Goal: Navigation & Orientation: Understand site structure

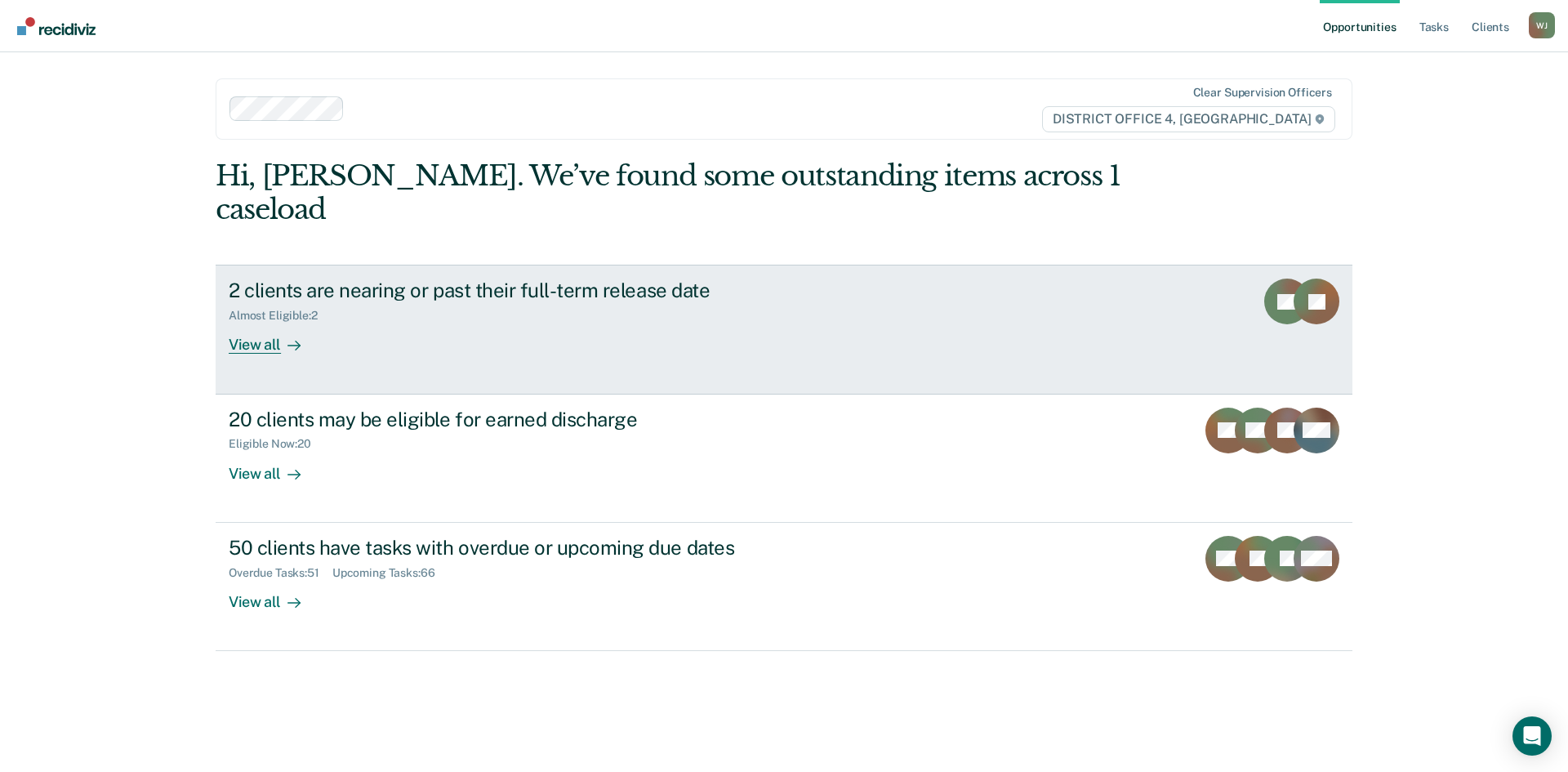
click at [268, 323] on div "View all" at bounding box center [274, 338] width 92 height 32
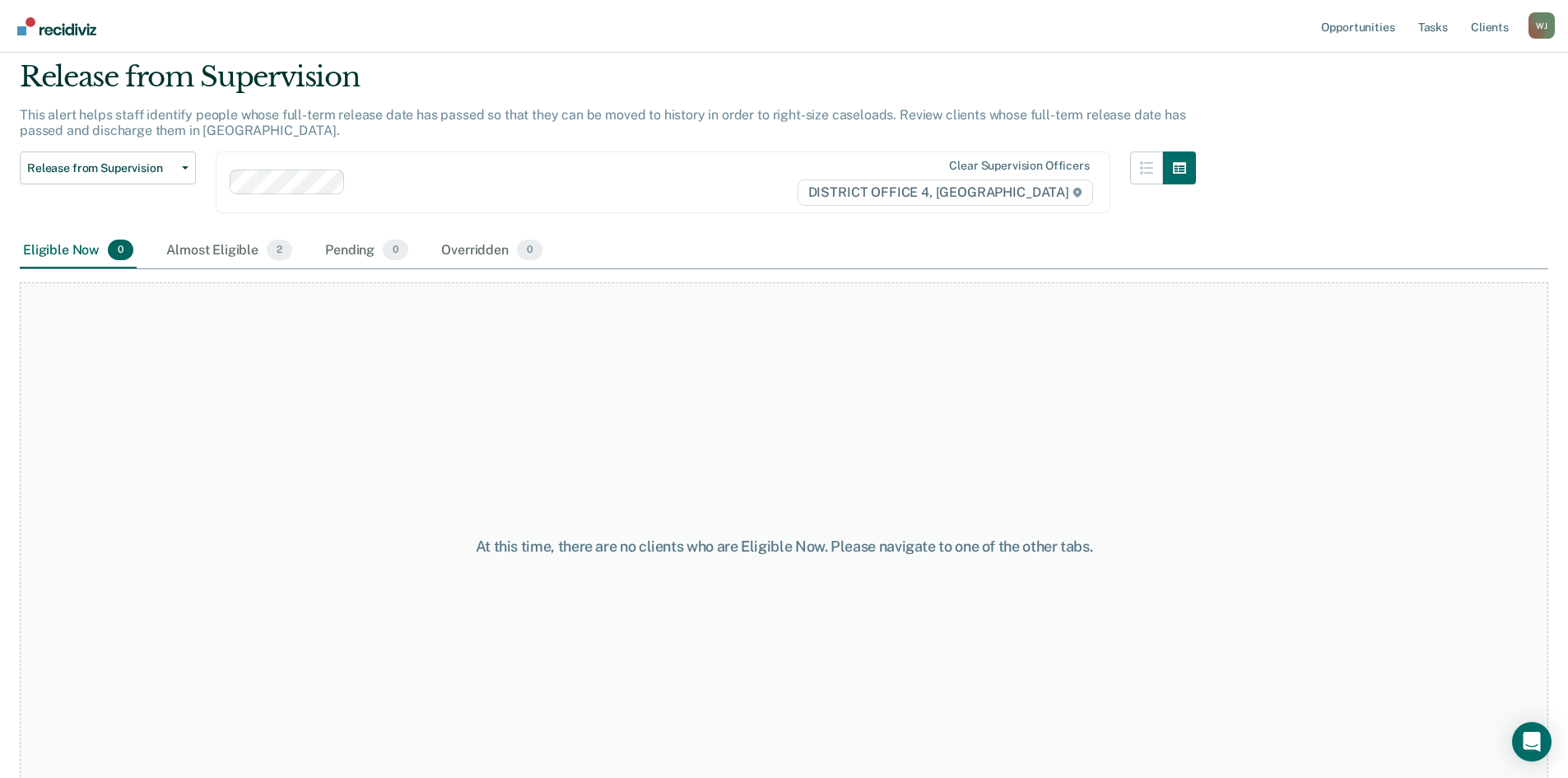
scroll to position [82, 0]
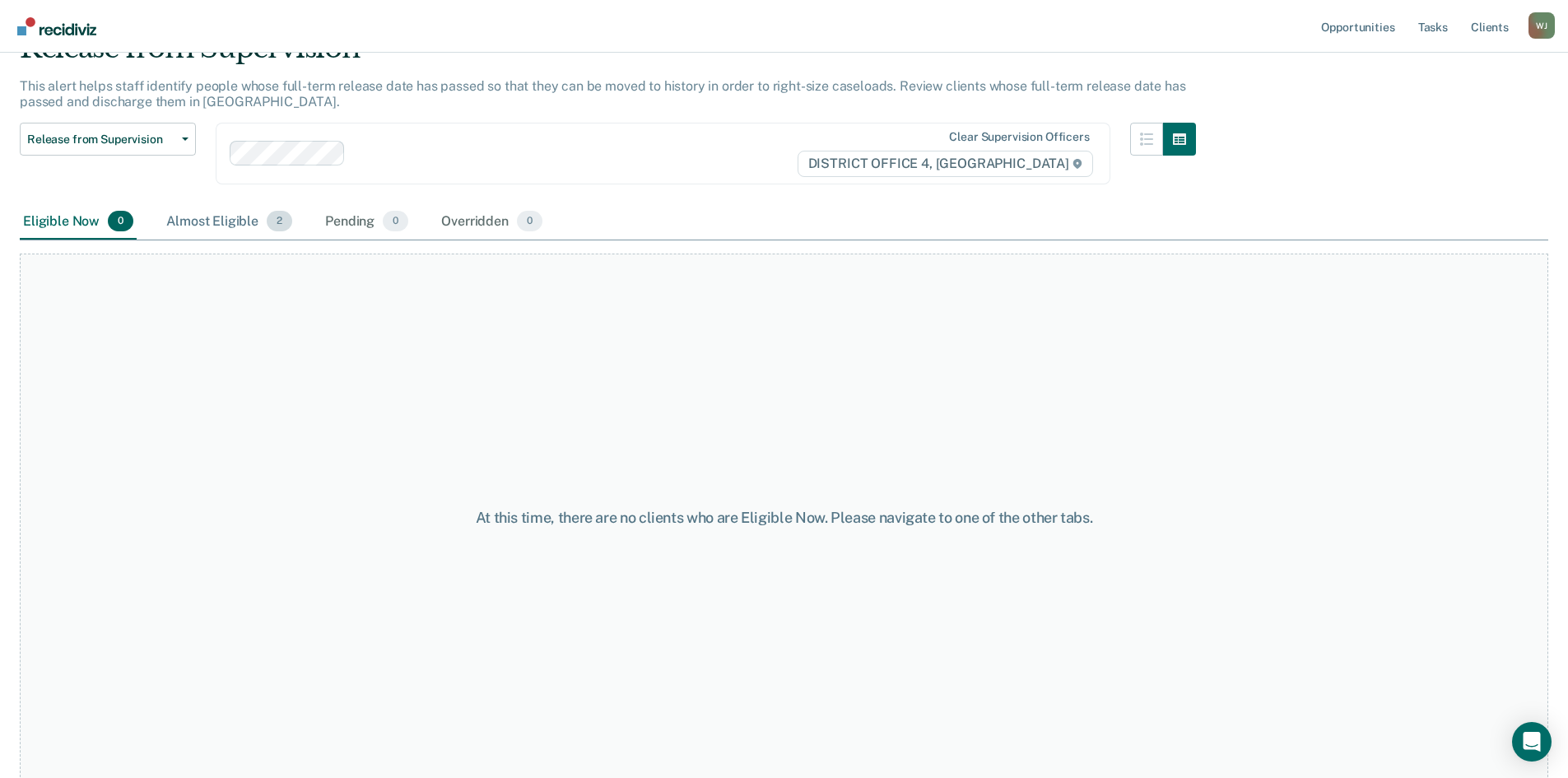
click at [214, 225] on div "Almost Eligible 2" at bounding box center [229, 223] width 133 height 36
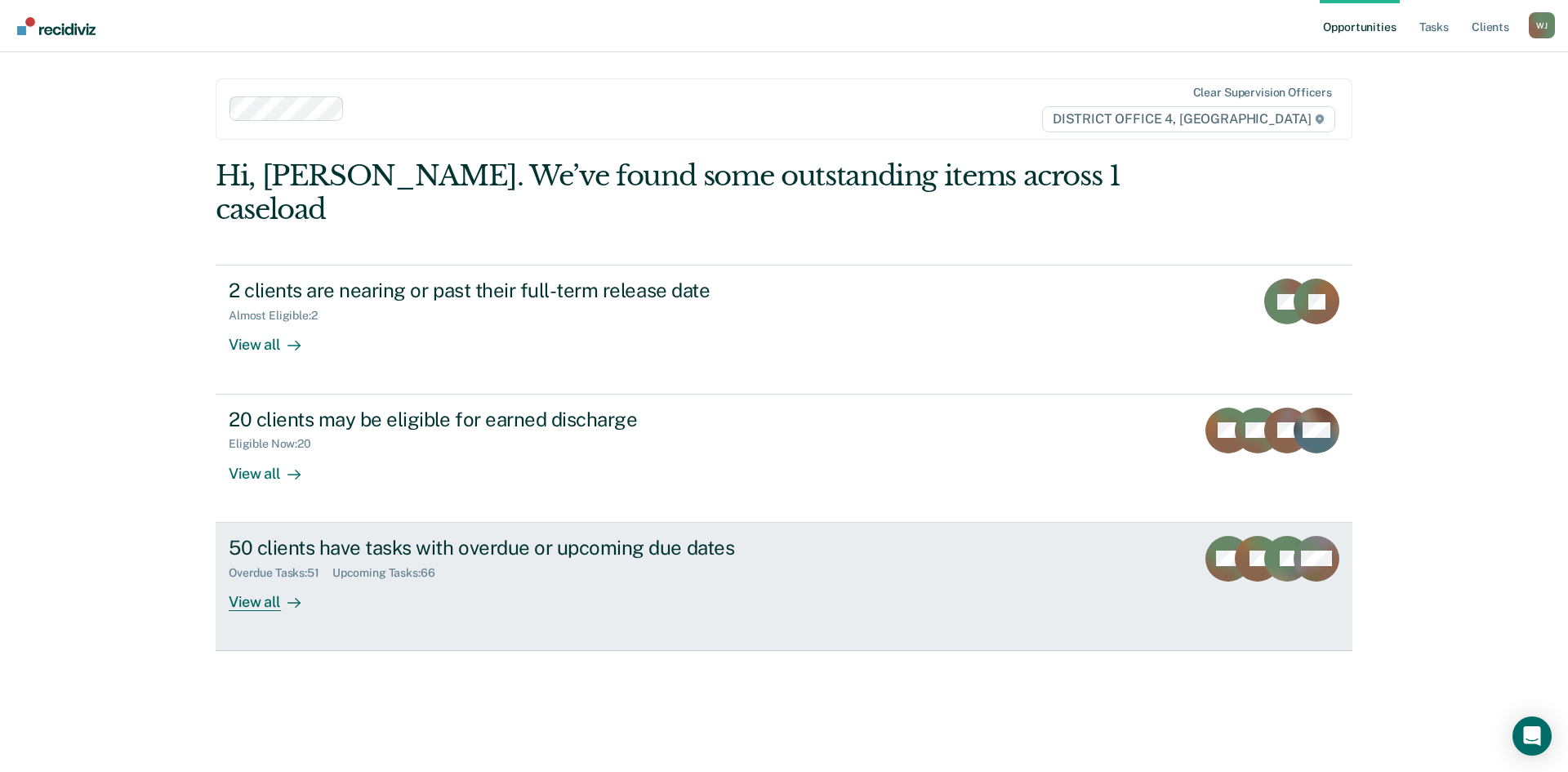
click at [306, 536] on div "50 clients have tasks with overdue or upcoming due dates" at bounding box center [515, 548] width 573 height 24
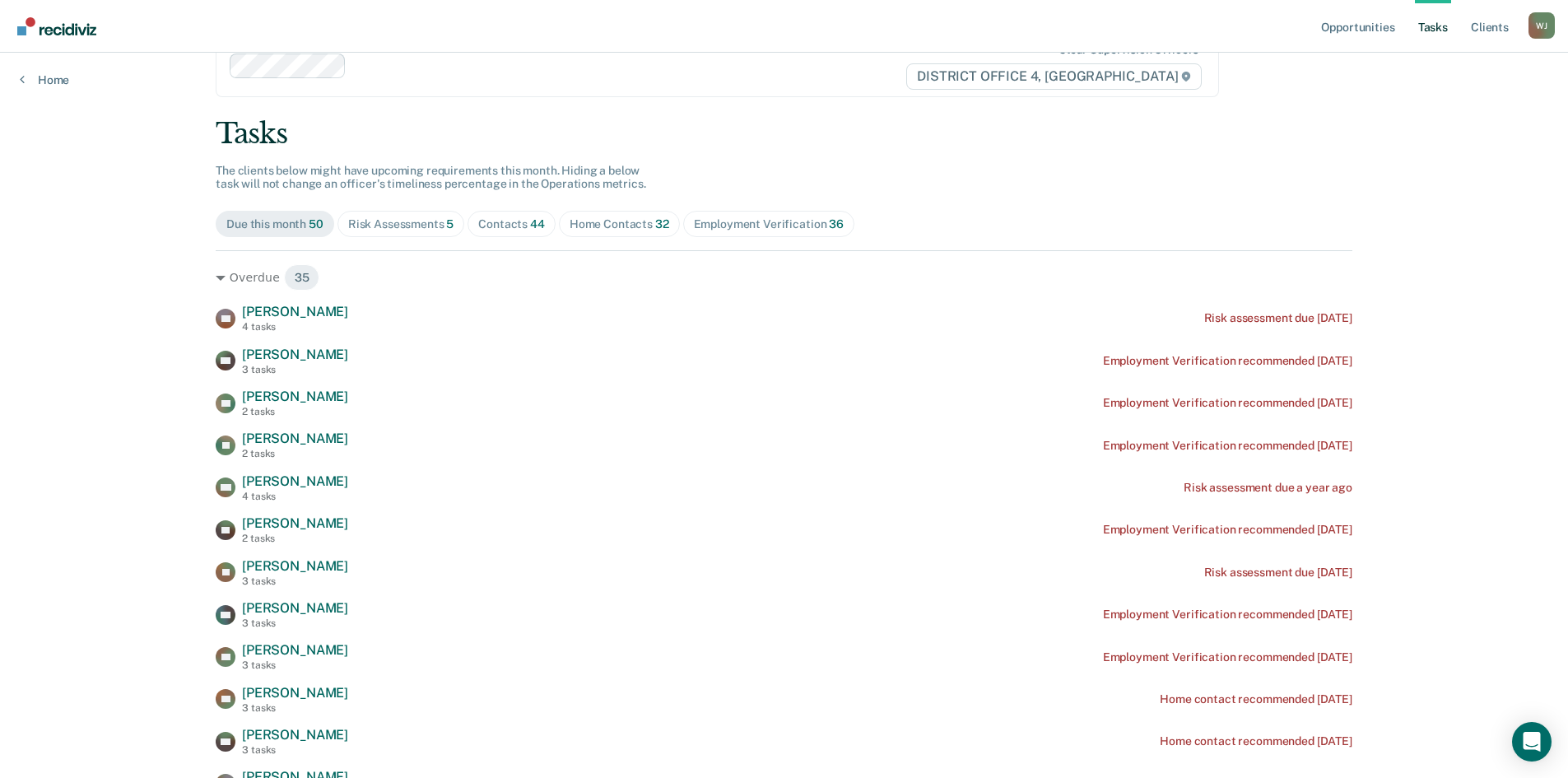
scroll to position [82, 0]
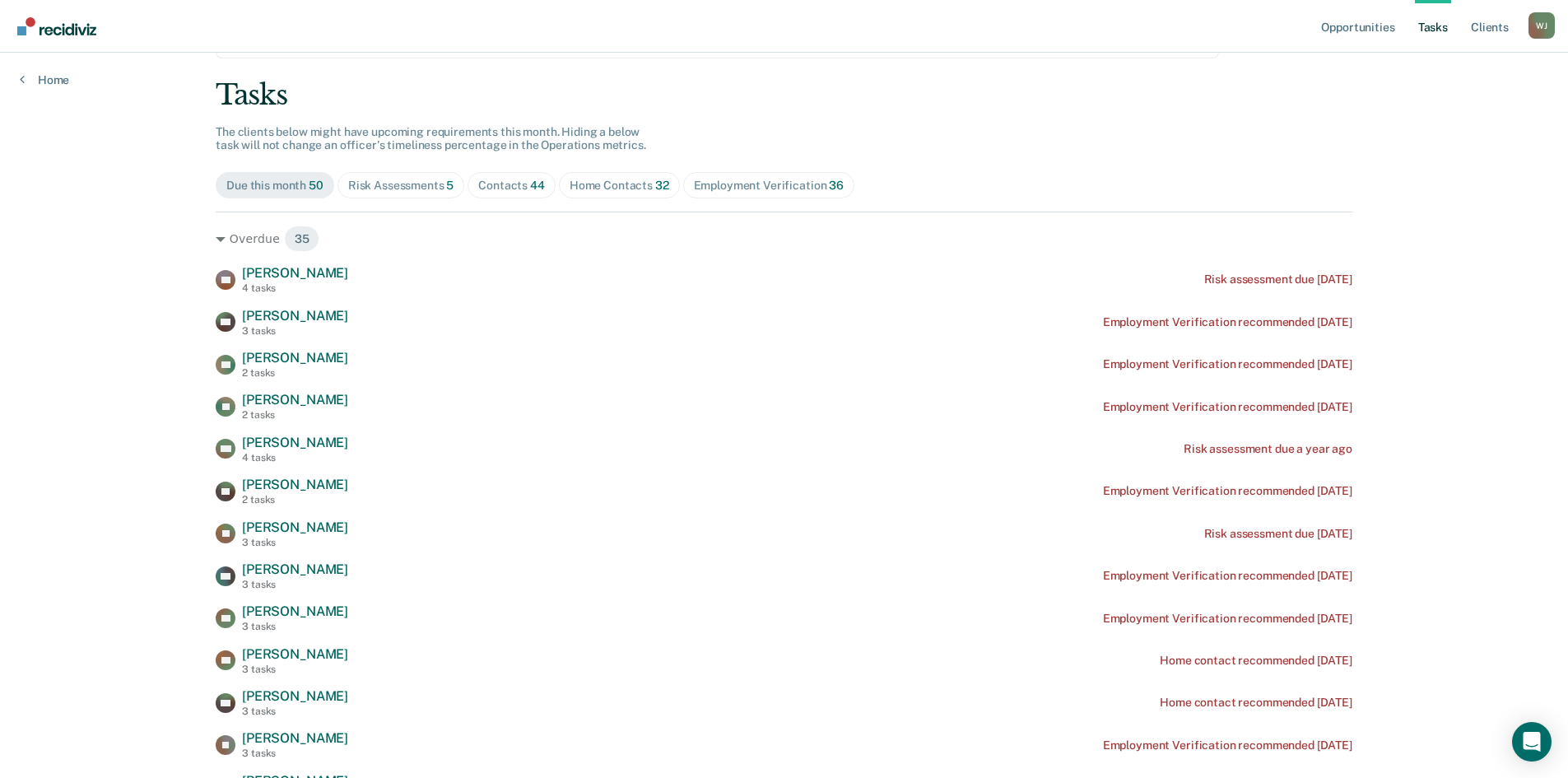
click at [398, 192] on span "Risk Assessments 5" at bounding box center [401, 185] width 128 height 27
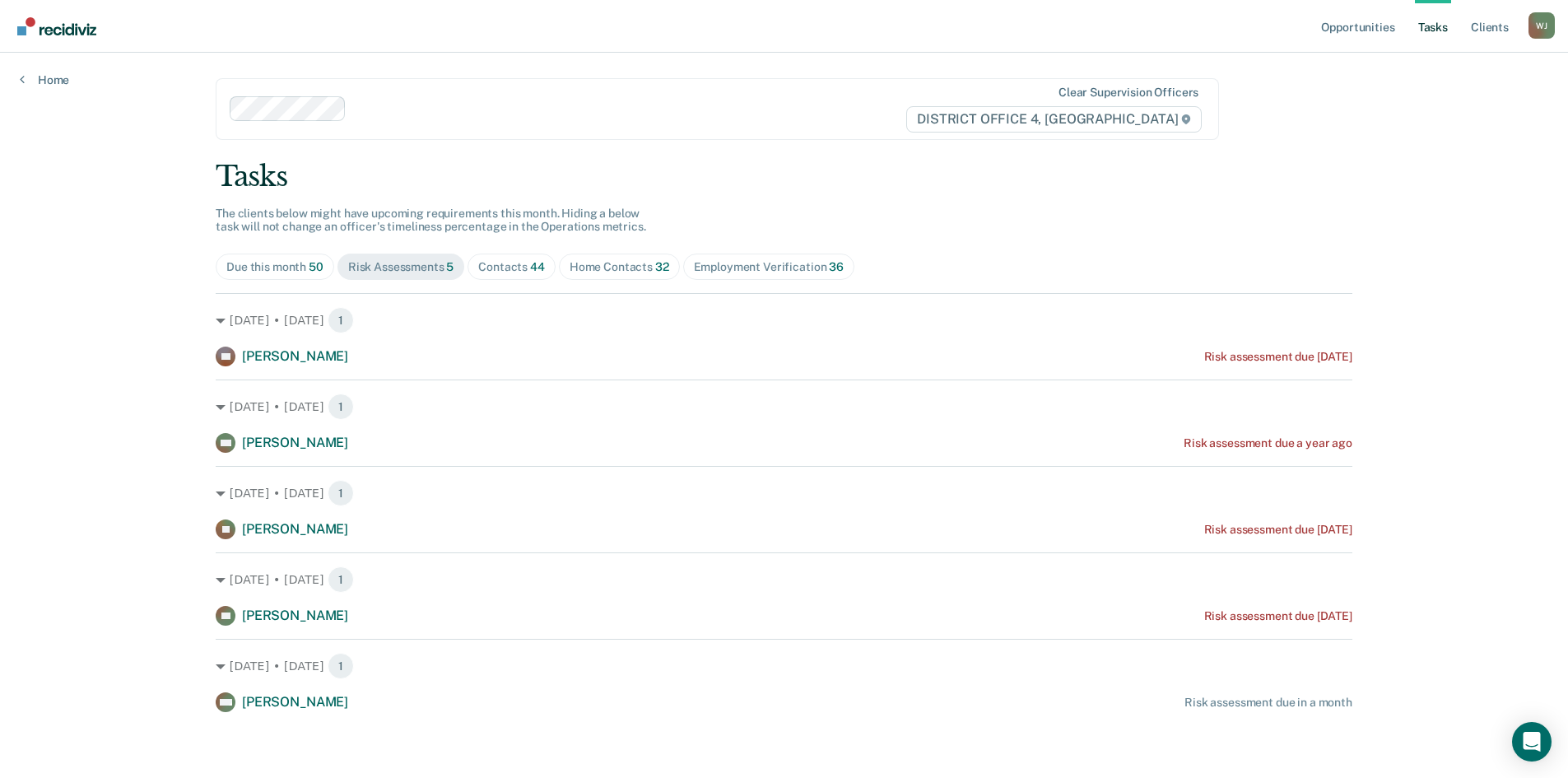
scroll to position [0, 0]
click at [508, 265] on div "Contacts 44" at bounding box center [511, 268] width 66 height 14
click at [32, 81] on link "Home" at bounding box center [44, 79] width 49 height 15
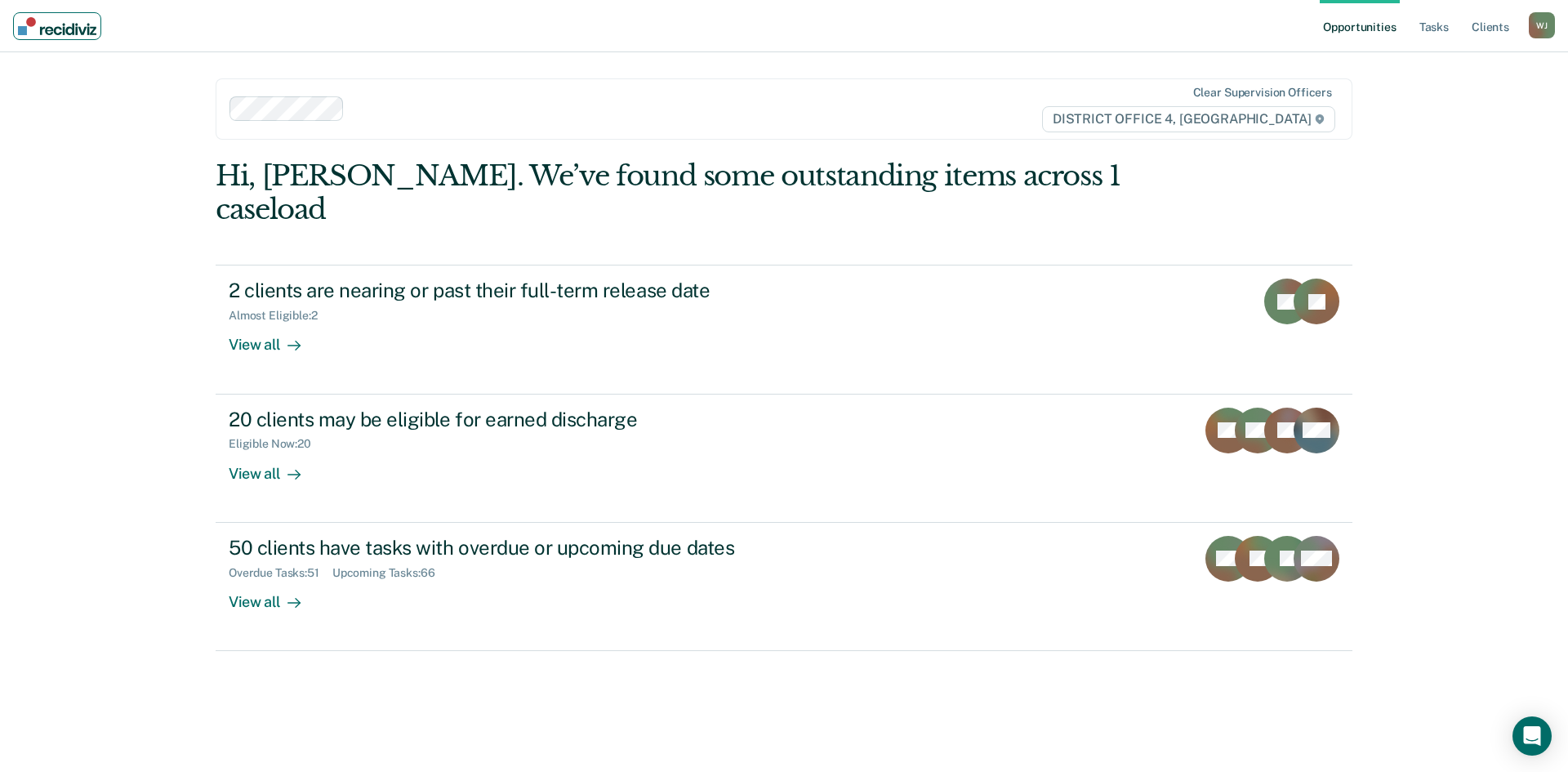
click at [64, 31] on img "Main navigation" at bounding box center [57, 26] width 79 height 18
click at [1350, 38] on link "Opportunities" at bounding box center [1359, 26] width 80 height 52
click at [1436, 27] on link "Tasks" at bounding box center [1434, 26] width 36 height 52
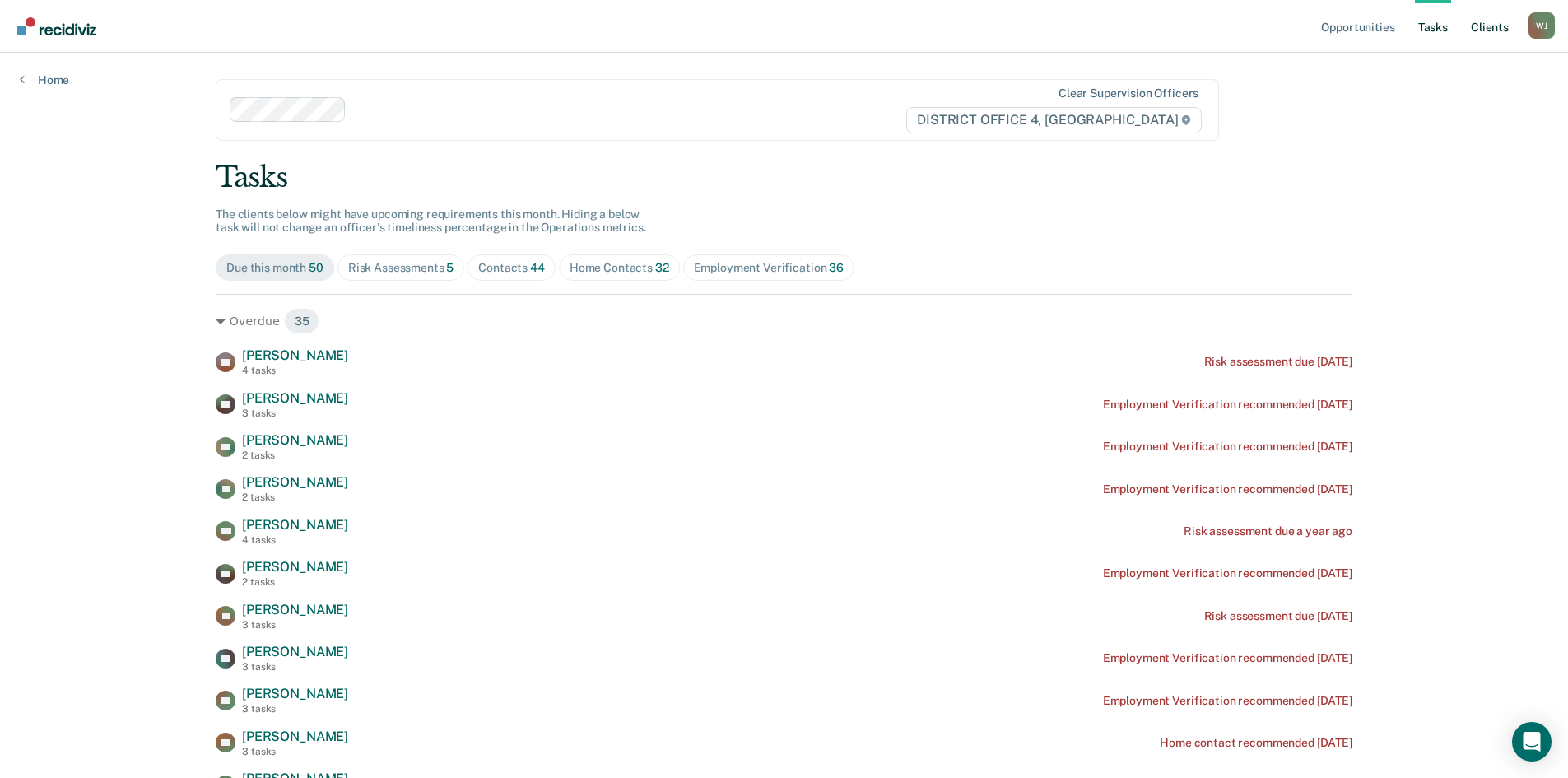
click at [1489, 23] on link "Client s" at bounding box center [1490, 26] width 45 height 53
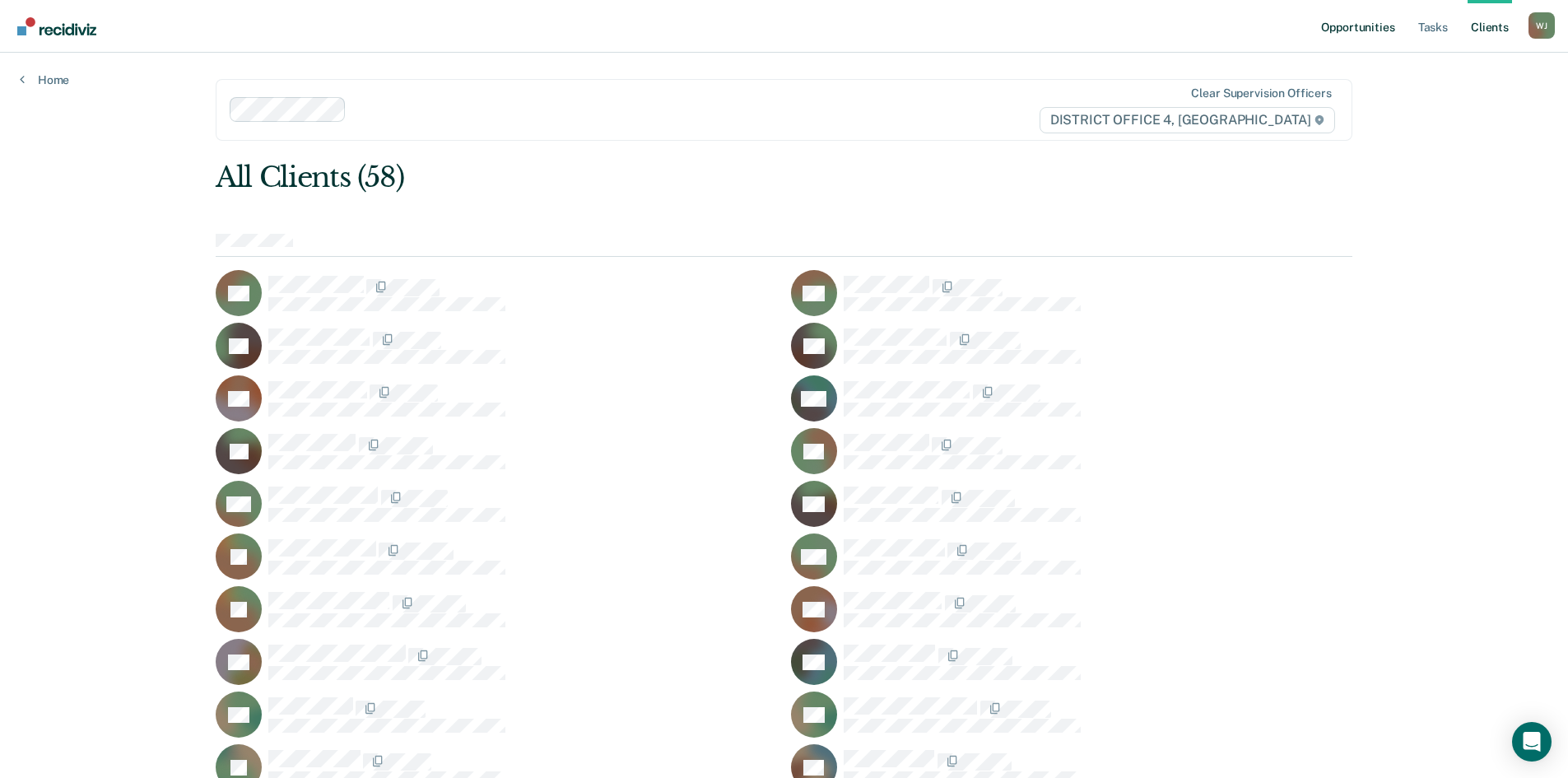
click at [1359, 27] on link "Opportunities" at bounding box center [1358, 26] width 80 height 53
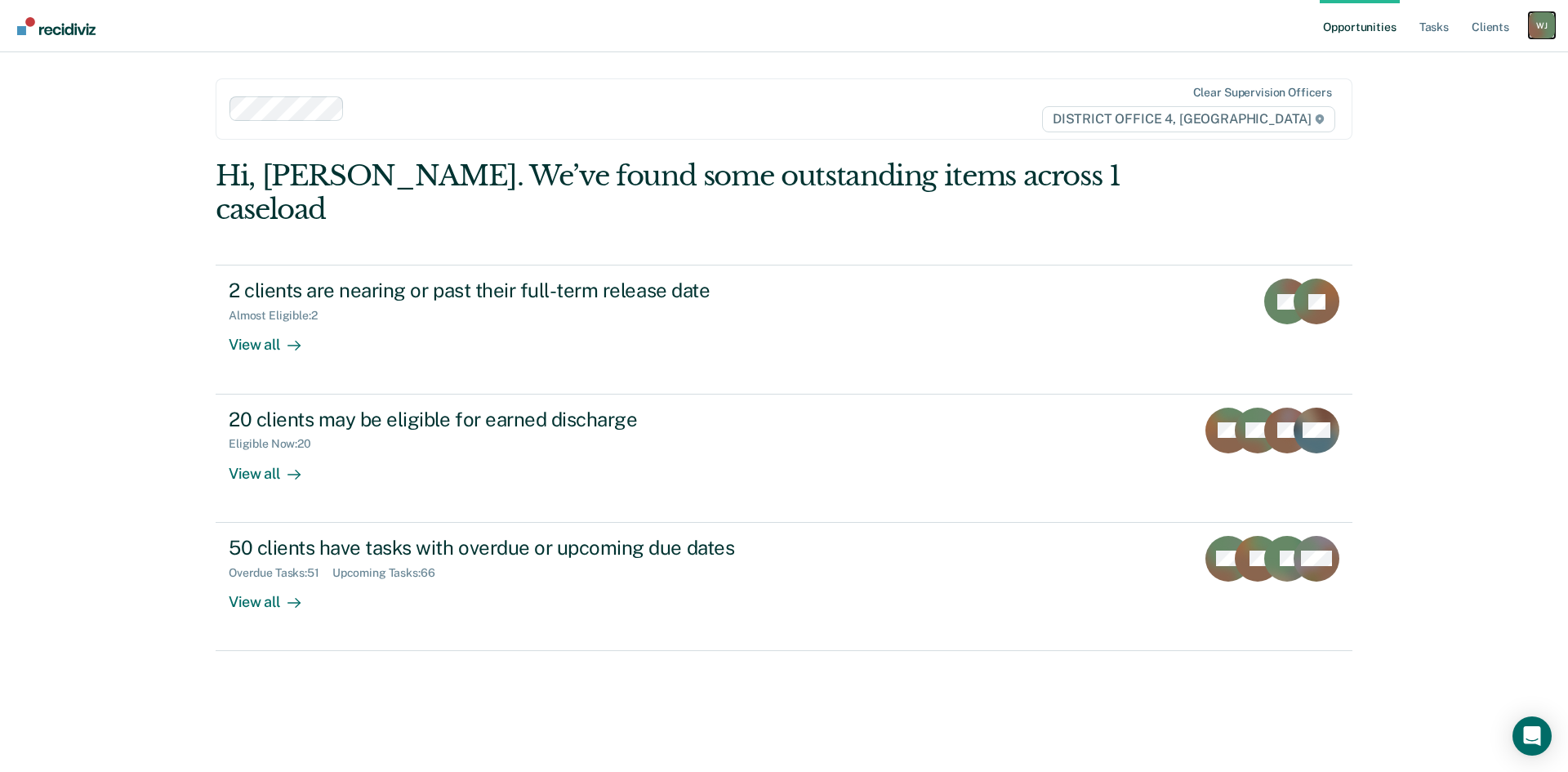
click at [1535, 25] on div "[PERSON_NAME]" at bounding box center [1541, 25] width 27 height 27
click at [1464, 68] on link "Profile" at bounding box center [1476, 67] width 132 height 14
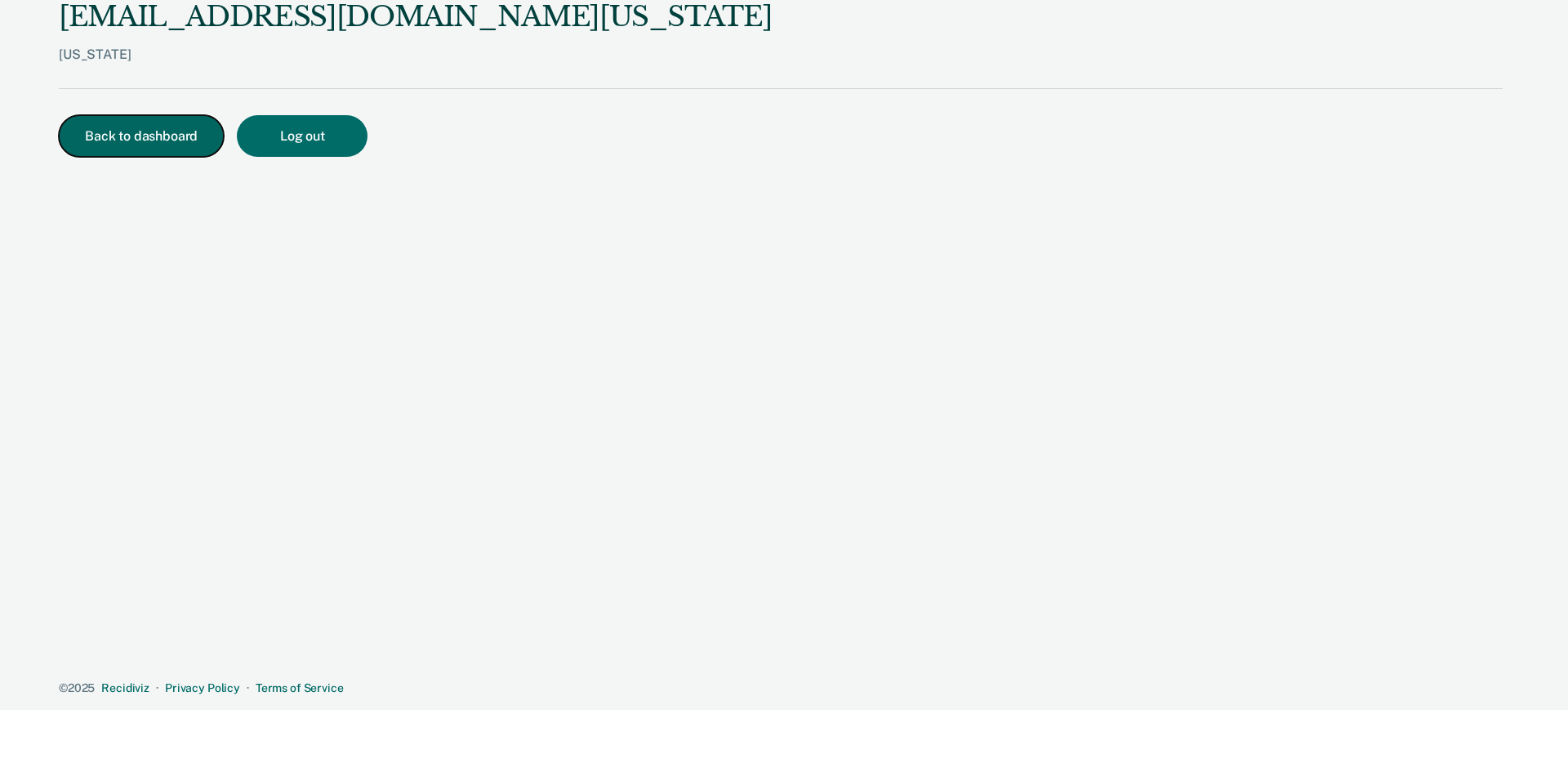
click at [163, 128] on button "Back to dashboard" at bounding box center [141, 136] width 165 height 42
